Goal: Task Accomplishment & Management: Manage account settings

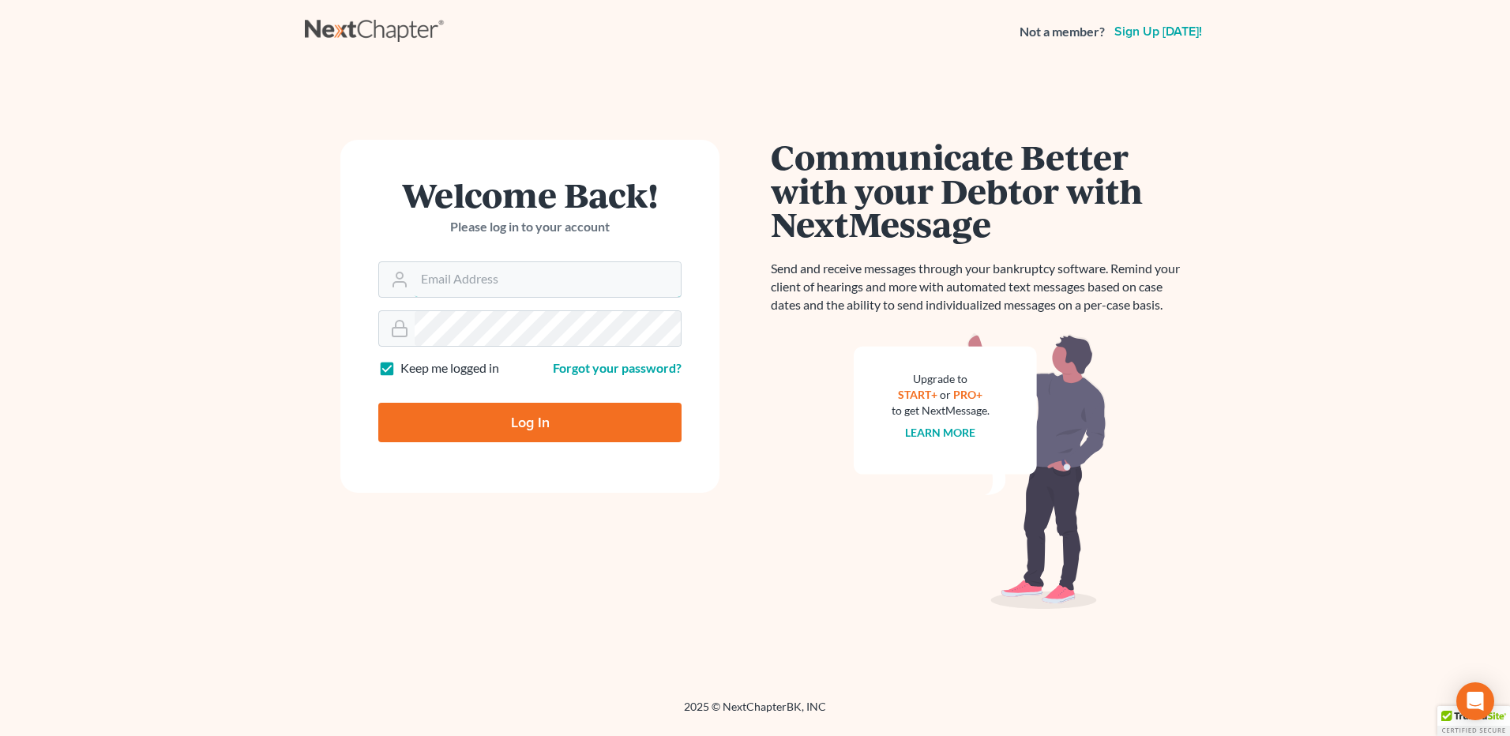
type input "don@brandonlawyer.com"
click at [496, 420] on input "Log In" at bounding box center [529, 422] width 303 height 39
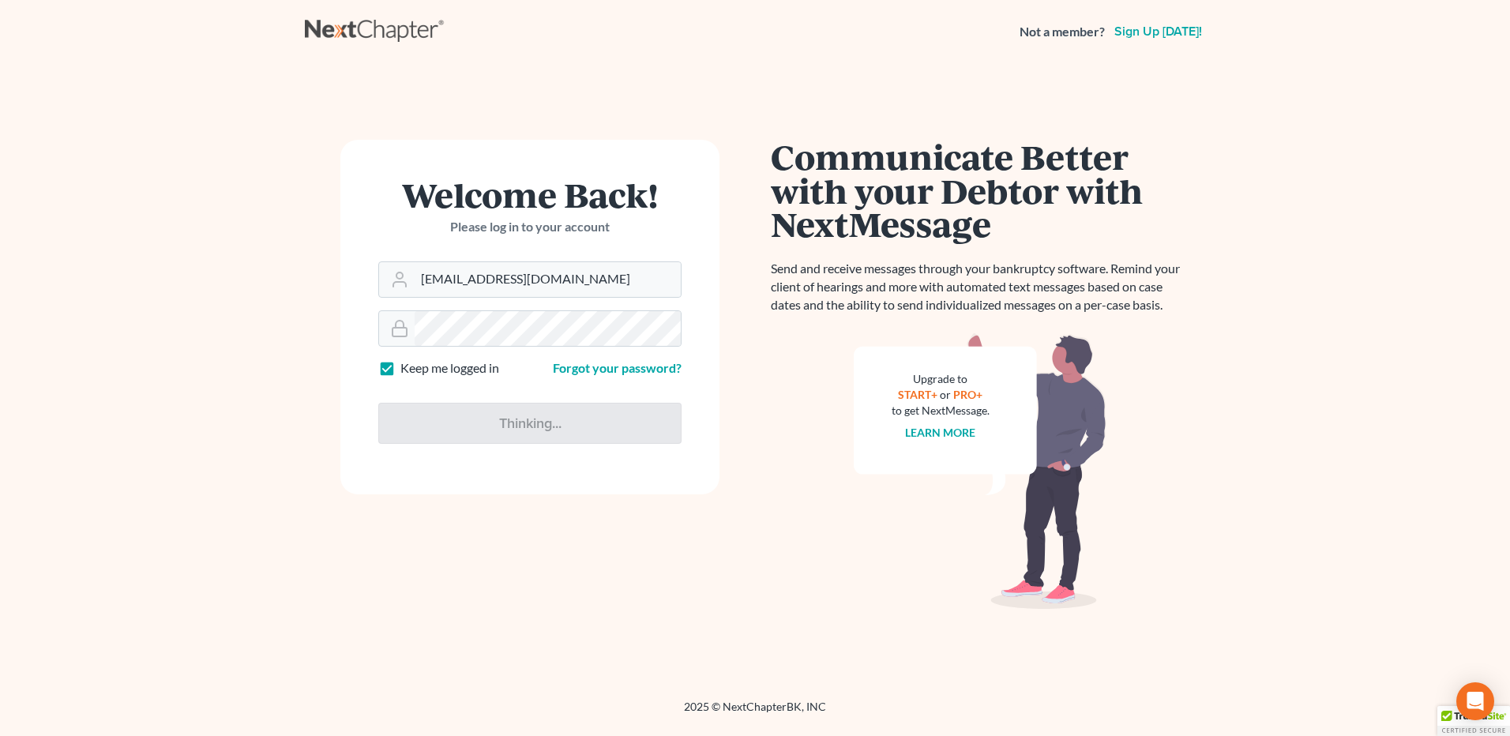
type input "Thinking..."
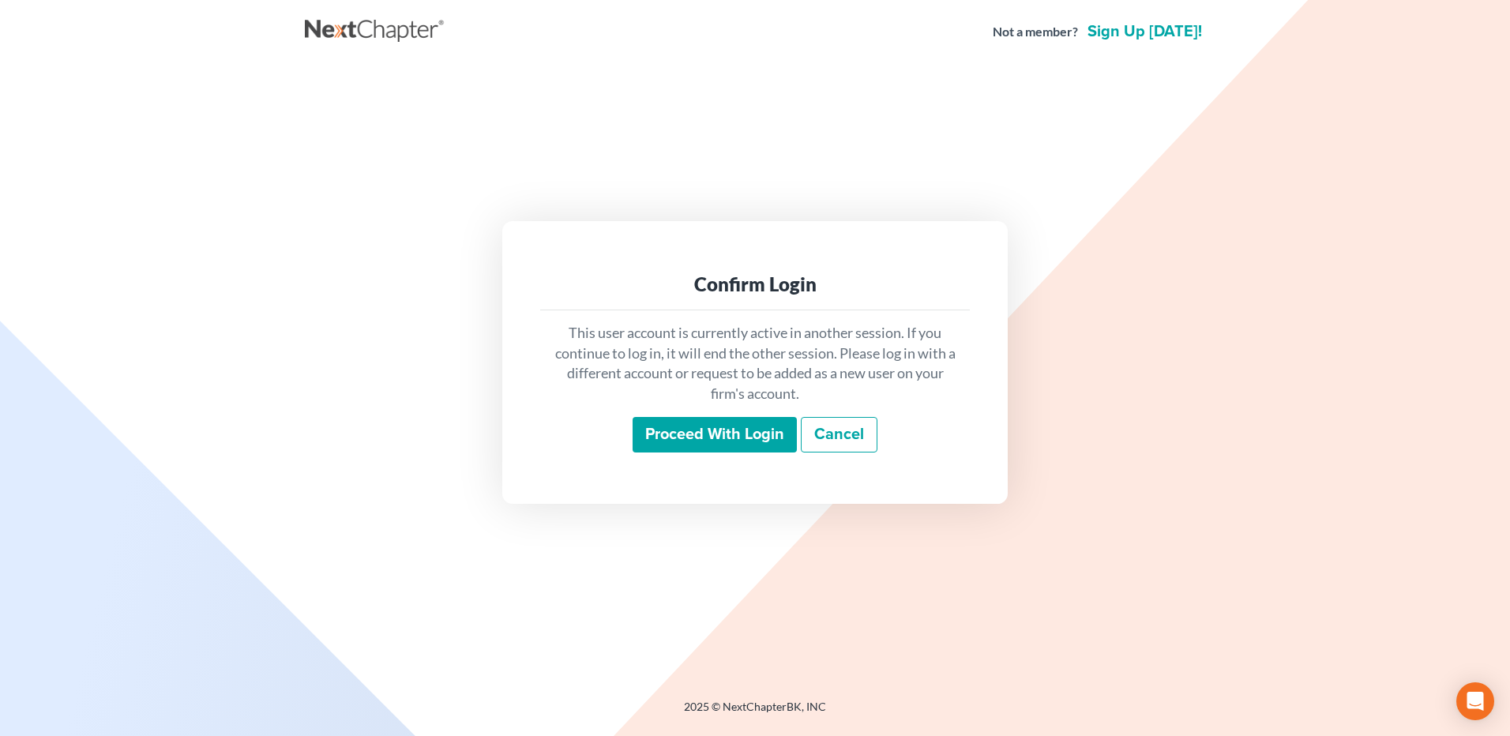
click at [738, 442] on input "Proceed with login" at bounding box center [714, 435] width 164 height 36
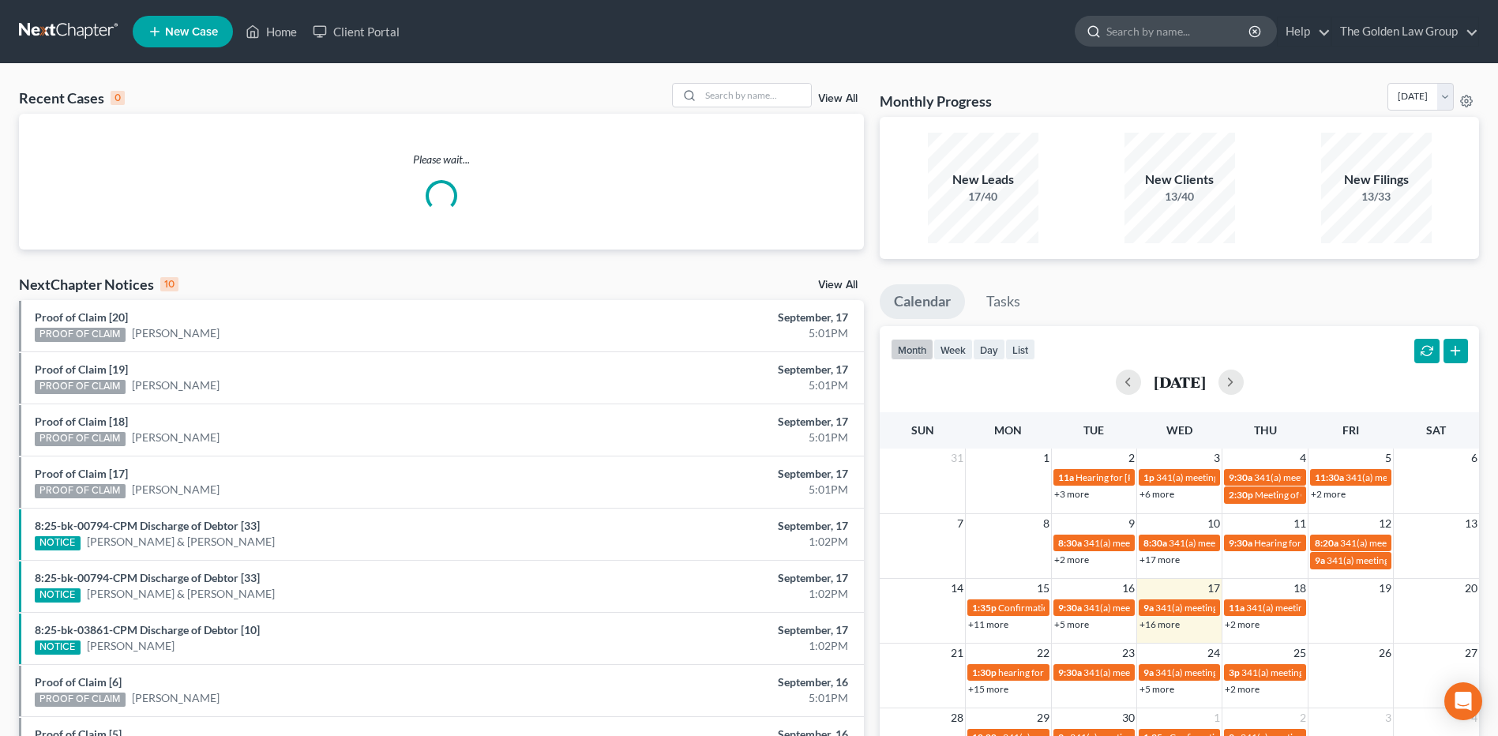
click at [1135, 32] on input "search" at bounding box center [1178, 31] width 144 height 29
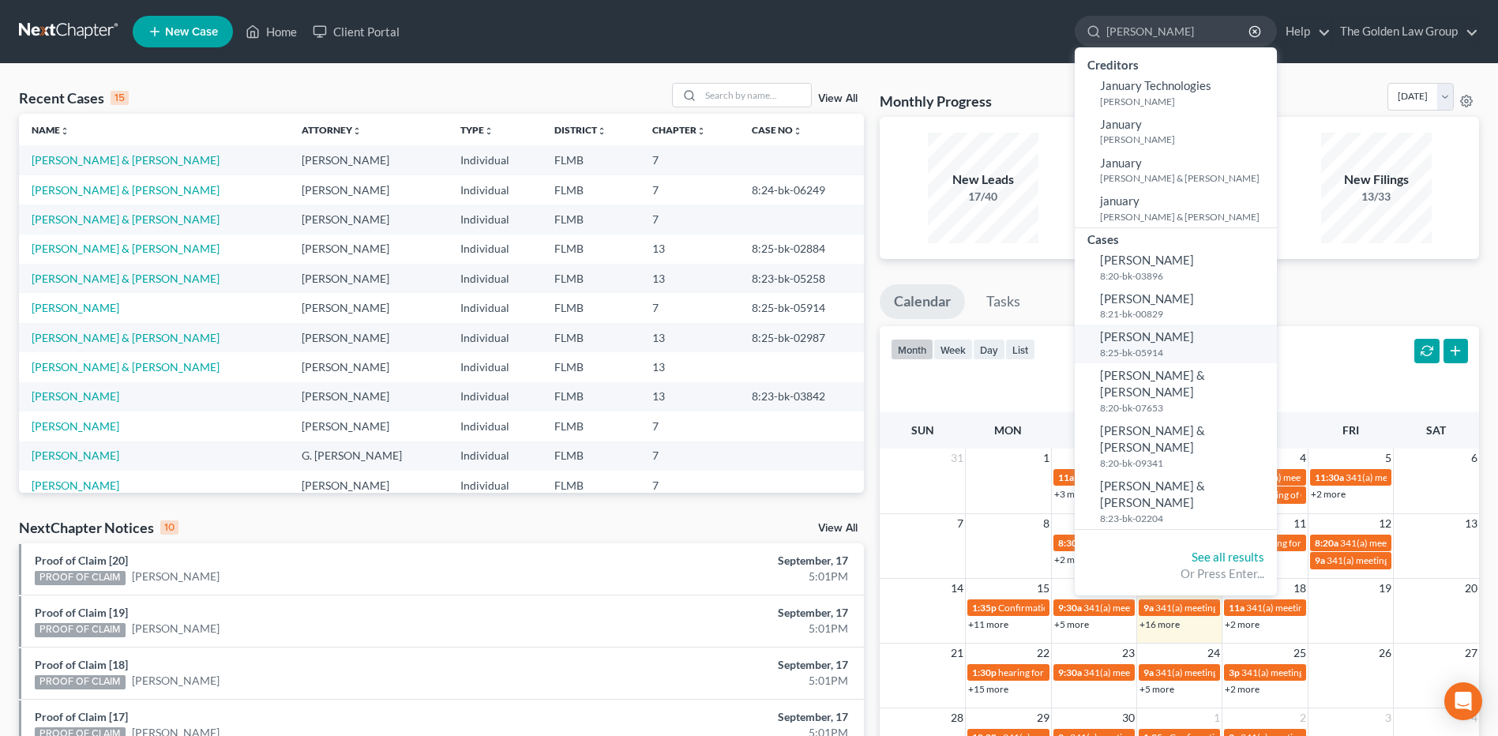
type input "[PERSON_NAME]"
click at [1146, 347] on small "8:25-bk-05914" at bounding box center [1186, 352] width 173 height 13
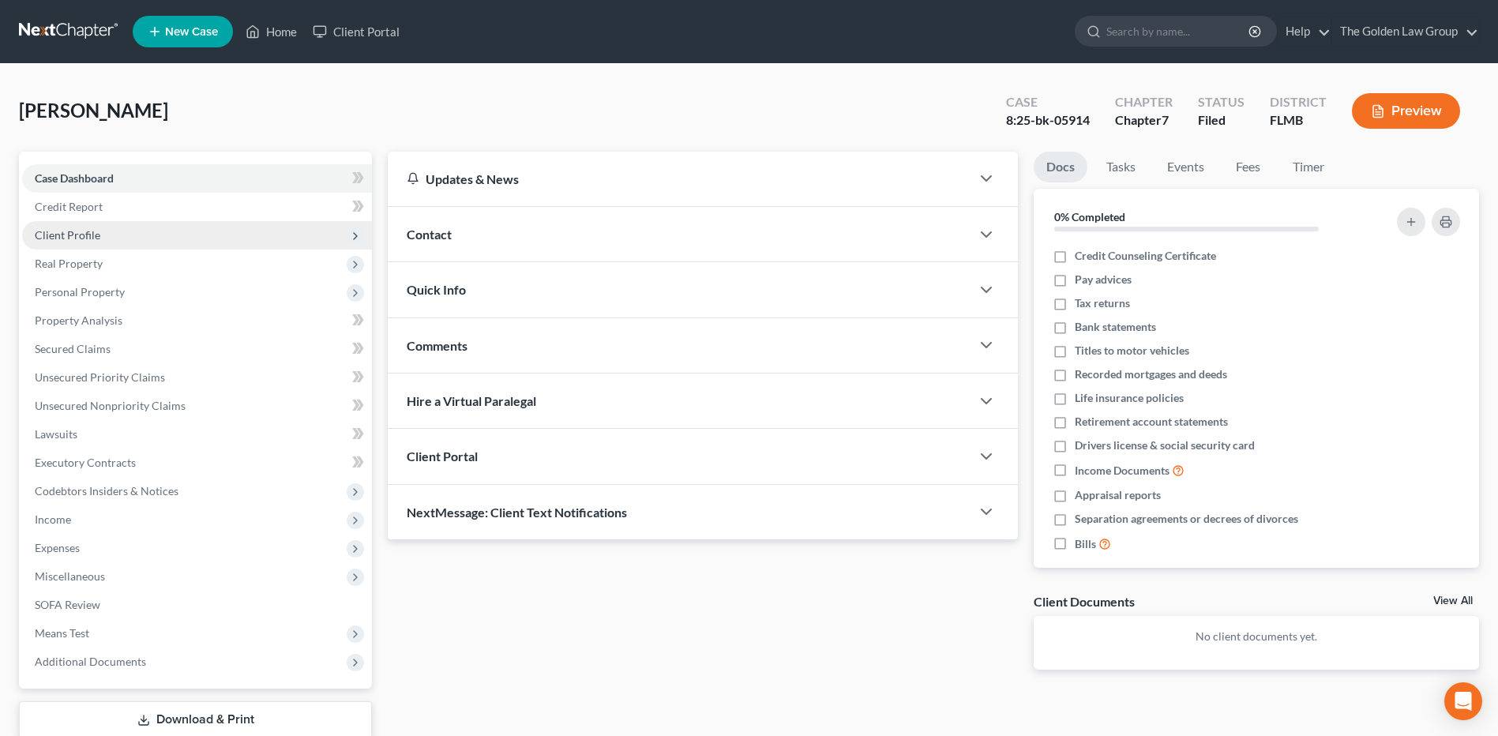
click at [67, 231] on span "Client Profile" at bounding box center [68, 234] width 66 height 13
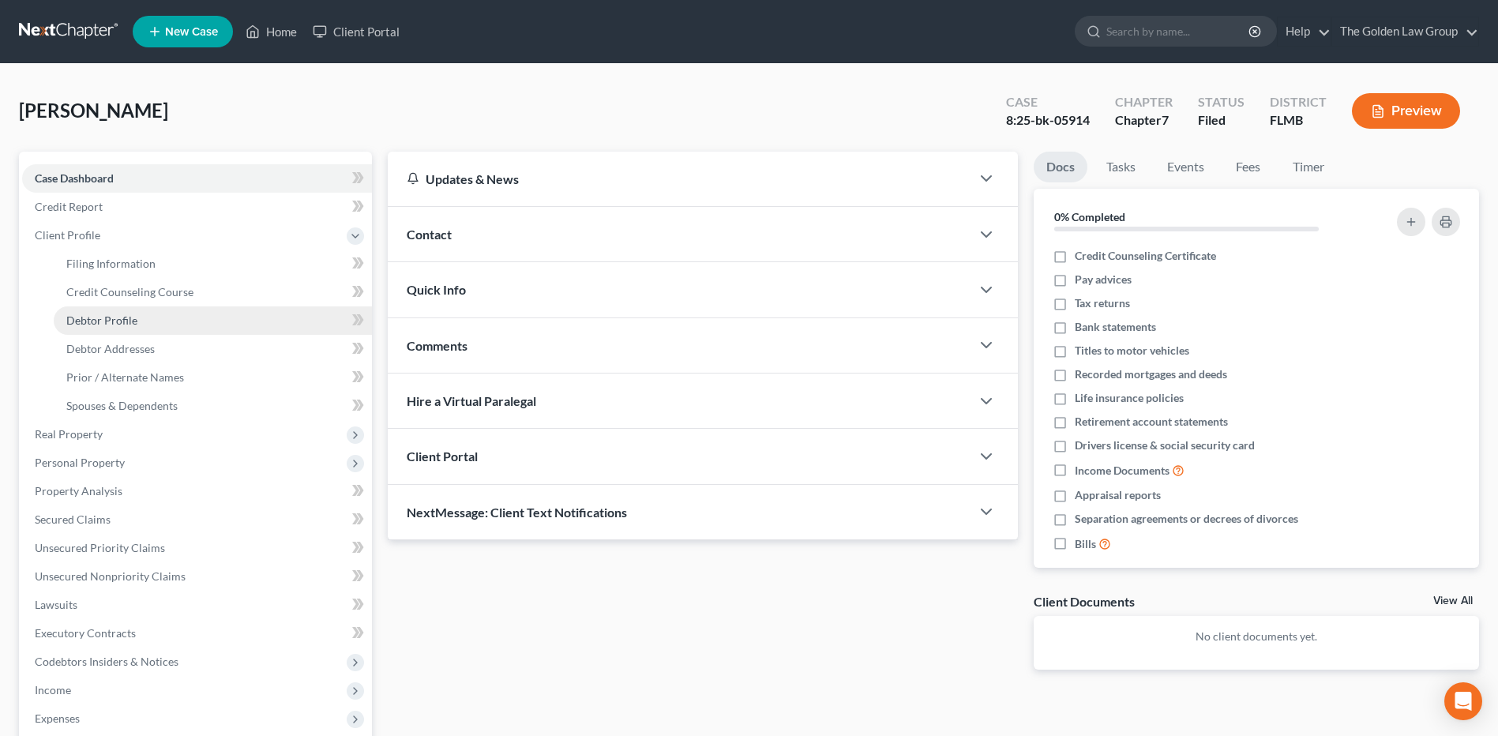
click at [113, 322] on span "Debtor Profile" at bounding box center [101, 319] width 71 height 13
select select "3"
select select "0"
